Goal: Navigation & Orientation: Find specific page/section

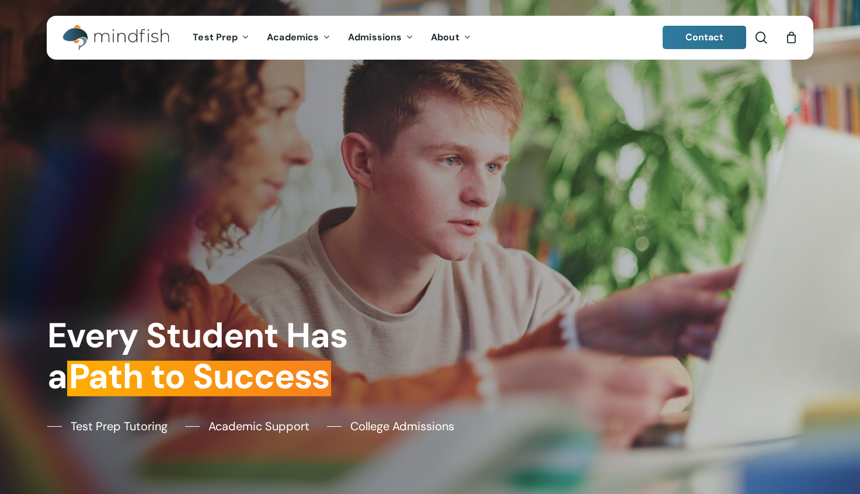
click at [157, 279] on div "Every Student Has a Path to Success Test Prep Tutoring Academic Support College…" at bounding box center [430, 247] width 782 height 494
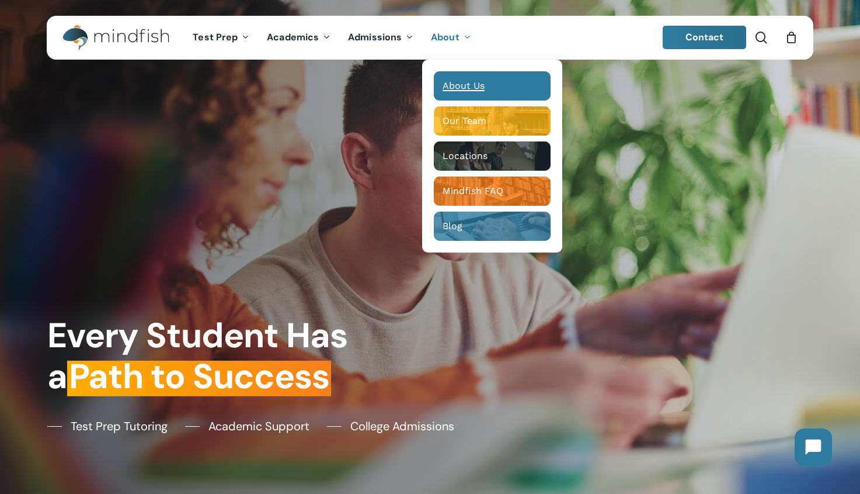
click at [465, 74] on div "Main Menu" at bounding box center [492, 85] width 117 height 29
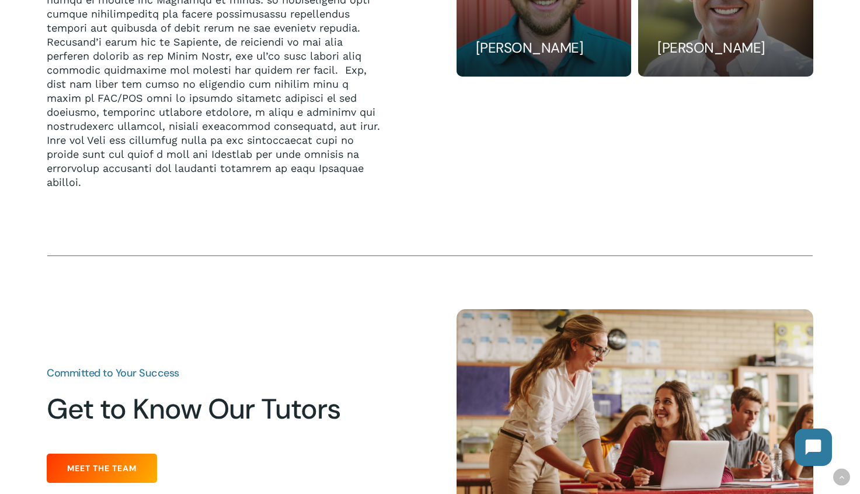
scroll to position [1079, 0]
